Goal: Task Accomplishment & Management: Manage account settings

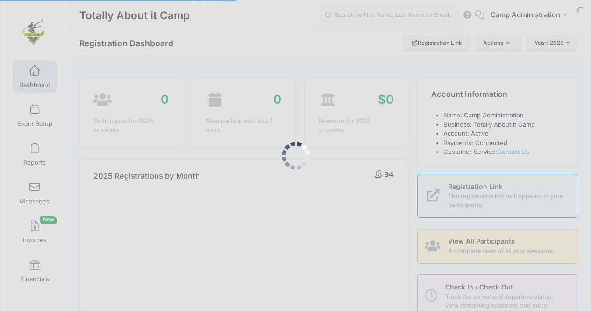
select select
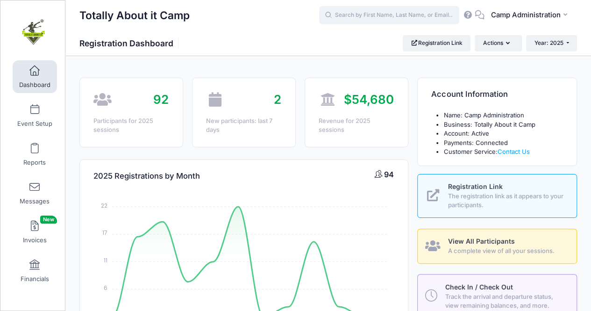
click at [383, 21] on input "text" at bounding box center [389, 15] width 140 height 19
type input "l"
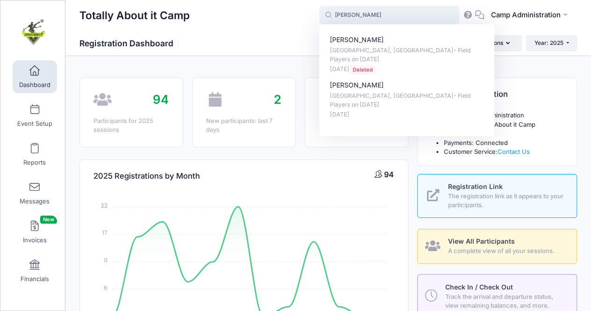
click at [399, 16] on input "robert" at bounding box center [389, 15] width 140 height 19
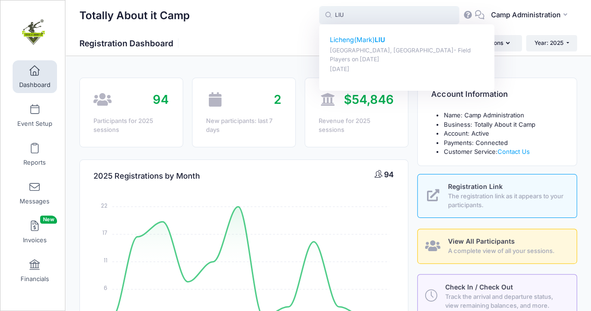
click at [370, 65] on p "Feb-11, 2025" at bounding box center [407, 69] width 154 height 9
type input "Licheng(Mark) LIU (Dallas, TX- Field Players, Jun-21, 2025)"
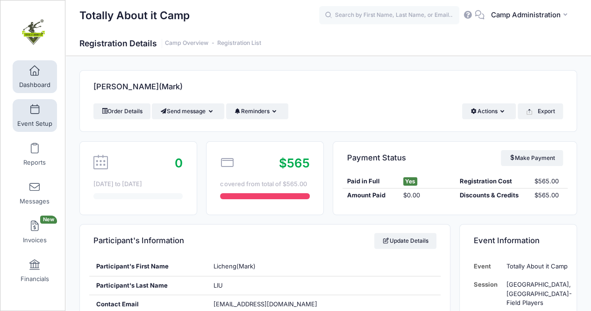
click at [33, 121] on span "Event Setup" at bounding box center [34, 124] width 35 height 8
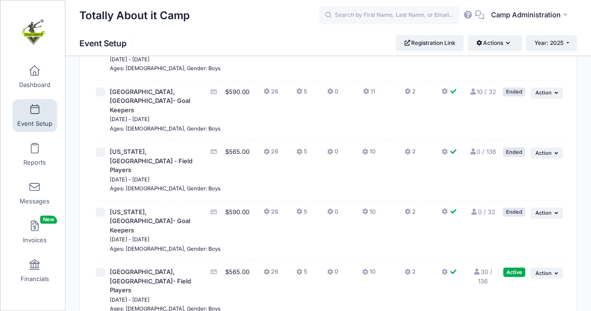
scroll to position [257, 0]
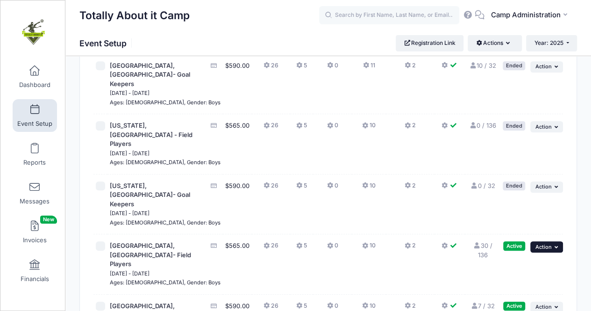
click at [547, 241] on button "... Action" at bounding box center [547, 246] width 33 height 11
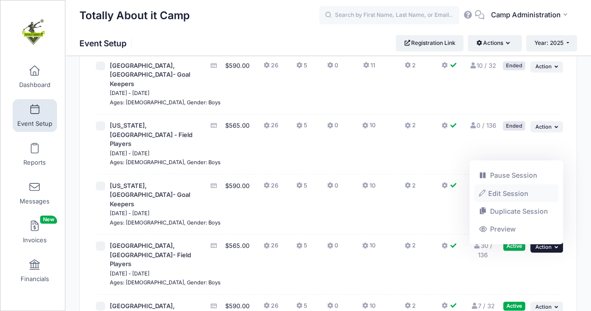
click at [511, 197] on link "Edit Session" at bounding box center [516, 193] width 85 height 18
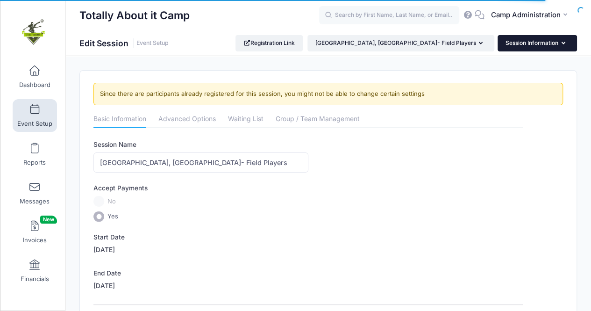
click at [518, 44] on button "Session Information" at bounding box center [537, 43] width 79 height 16
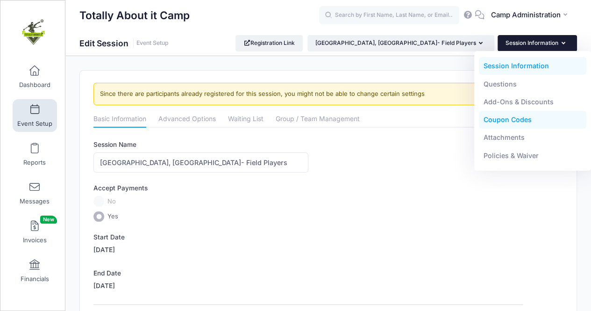
click at [520, 117] on link "Coupon Codes" at bounding box center [533, 120] width 108 height 18
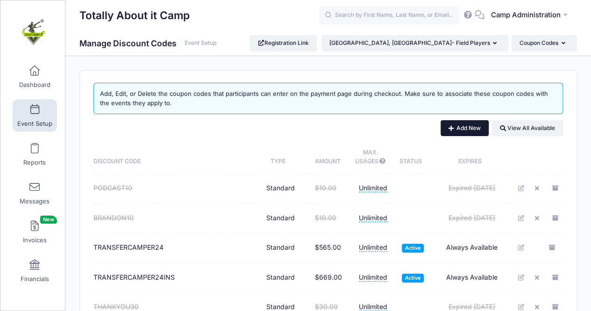
click at [467, 129] on button "Add New" at bounding box center [465, 128] width 48 height 16
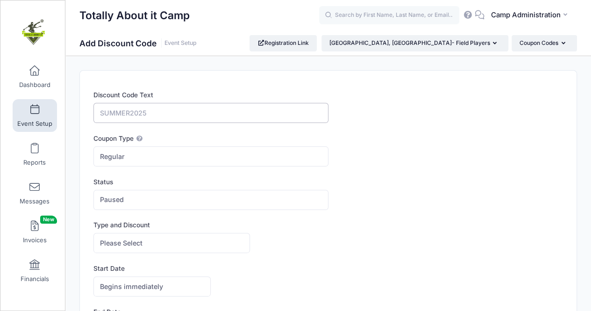
click at [152, 116] on input "Discount Code Text" at bounding box center [210, 113] width 235 height 20
type input "LIUReturner"
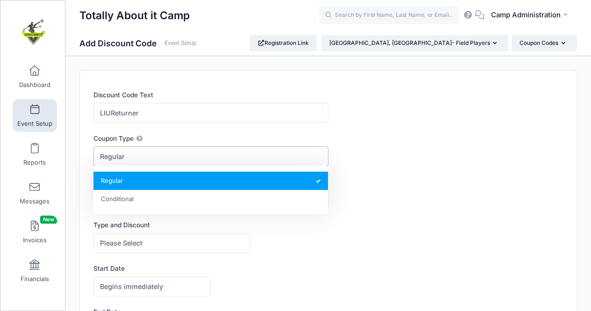
click at [140, 159] on span "Regular" at bounding box center [210, 156] width 235 height 20
click at [140, 161] on span "Regular" at bounding box center [210, 156] width 235 height 20
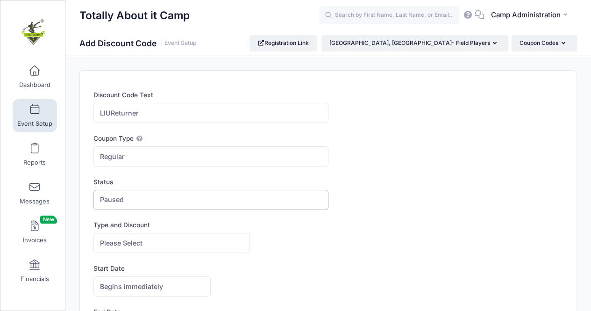
click at [118, 205] on span "Paused" at bounding box center [210, 200] width 235 height 20
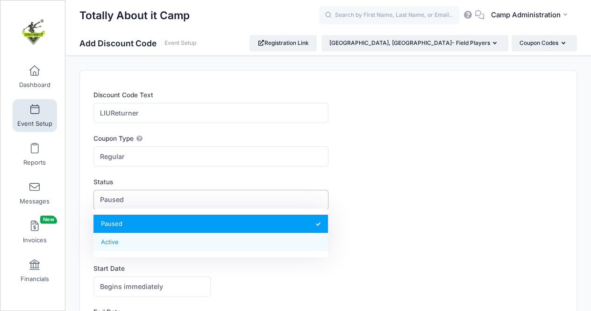
select select "1"
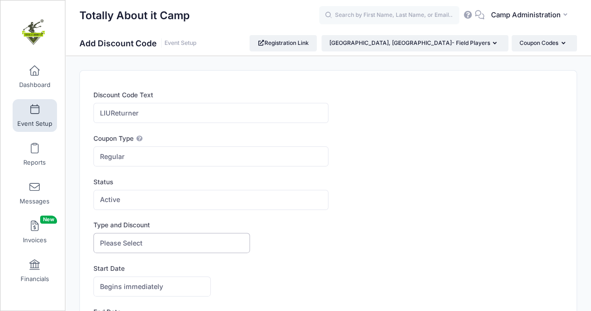
click at [122, 241] on span "Please Select" at bounding box center [121, 243] width 43 height 10
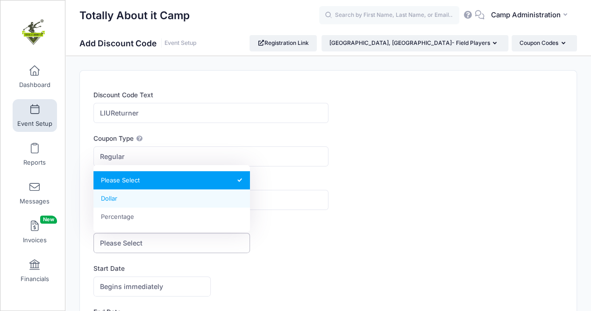
select select "1"
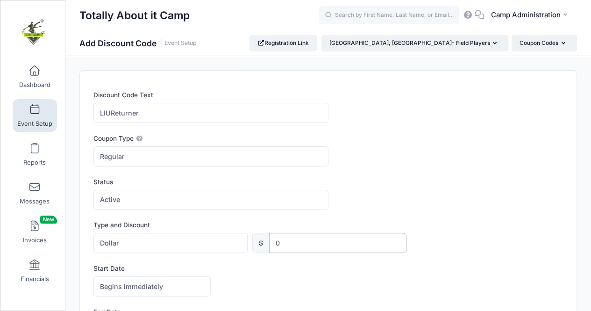
click at [280, 239] on input "0" at bounding box center [337, 243] width 137 height 20
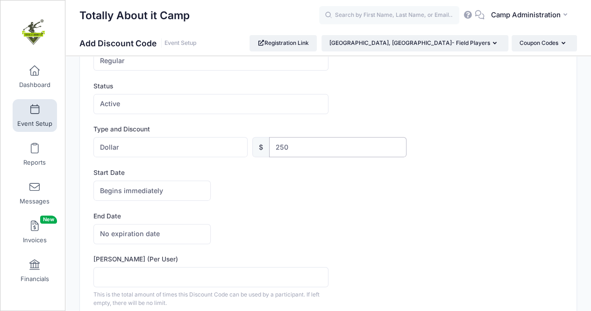
scroll to position [97, 0]
type input "250"
click at [155, 274] on input "Max Usage (Per User)" at bounding box center [210, 276] width 235 height 20
type input "1"
click at [170, 237] on span "No expiration date" at bounding box center [151, 233] width 117 height 20
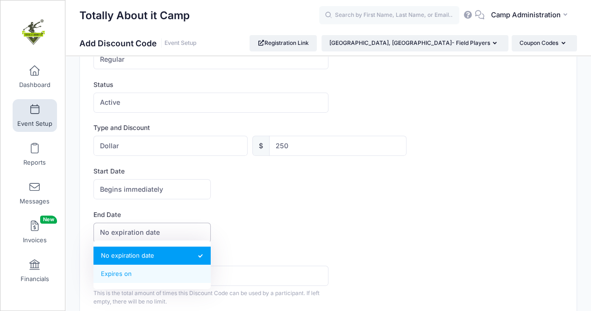
select select "1"
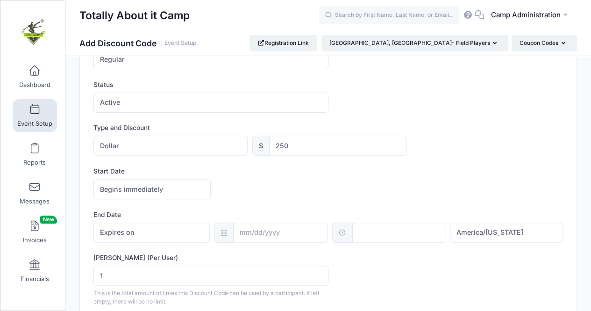
click at [284, 217] on label "End Date" at bounding box center [210, 214] width 235 height 9
click at [279, 226] on input "text" at bounding box center [280, 233] width 94 height 20
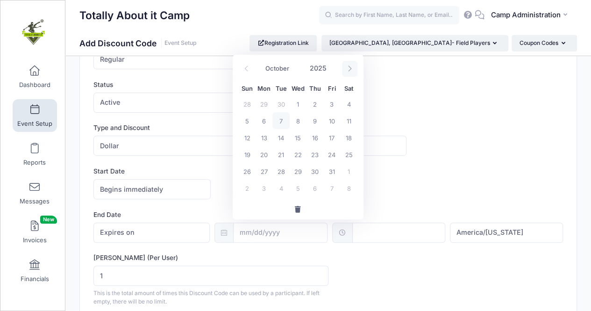
click at [349, 65] on span at bounding box center [349, 69] width 15 height 16
select select "11"
click at [298, 170] on span "31" at bounding box center [298, 171] width 17 height 17
type input "12/31/2025"
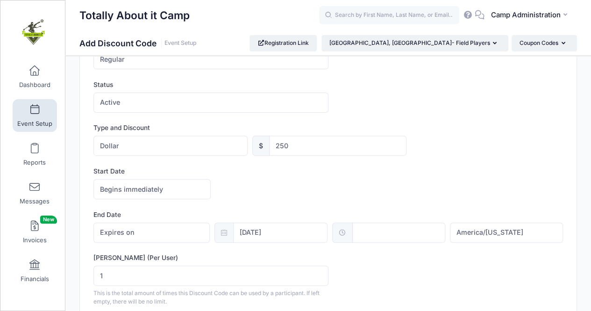
click at [373, 232] on input "text" at bounding box center [398, 233] width 93 height 20
type input "12:00"
click at [358, 299] on div "Max Usage (Per User) 1 This is the total amount of times this Discount Code can…" at bounding box center [328, 279] width 470 height 53
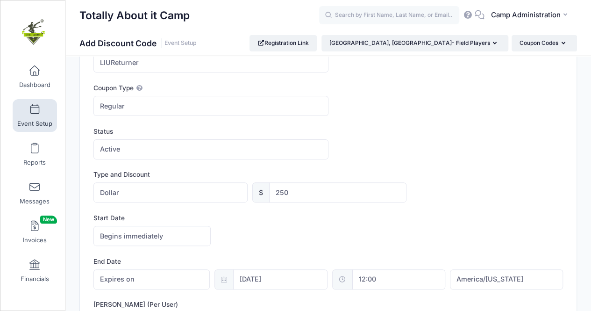
scroll to position [0, 0]
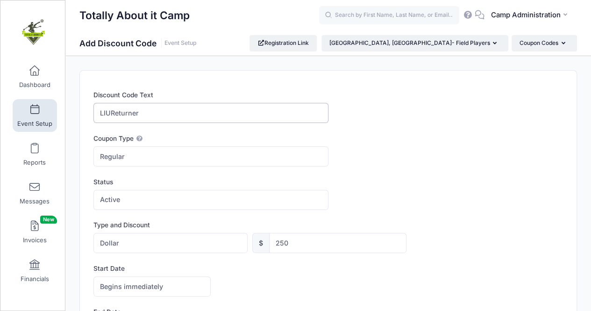
click at [122, 112] on input "LIUReturner" at bounding box center [210, 113] width 235 height 20
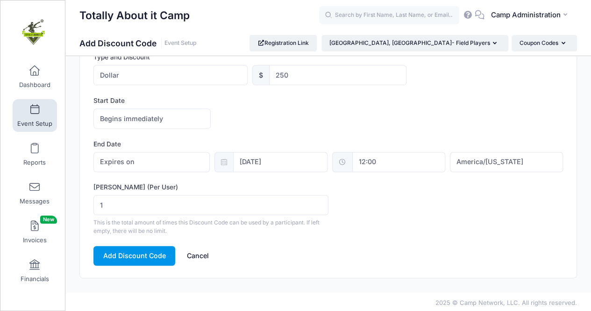
click at [125, 257] on button "Add Discount Code" at bounding box center [134, 256] width 82 height 20
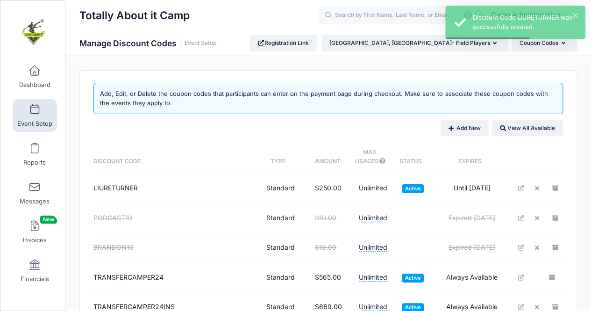
click at [110, 184] on span "LIURETURNER" at bounding box center [115, 188] width 44 height 8
copy span "LIURETURNER"
